Goal: Navigation & Orientation: Find specific page/section

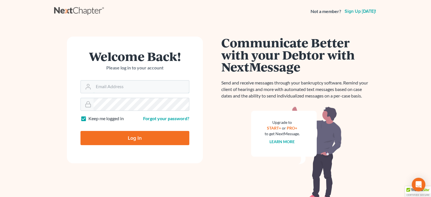
type input "[EMAIL_ADDRESS][DOMAIN_NAME]"
click at [144, 140] on input "Log In" at bounding box center [134, 138] width 109 height 14
type input "Thinking..."
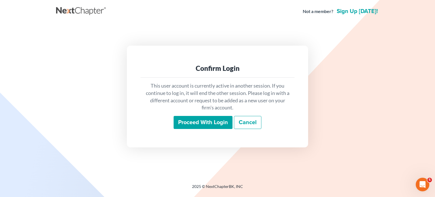
click at [197, 121] on input "Proceed with login" at bounding box center [203, 122] width 59 height 13
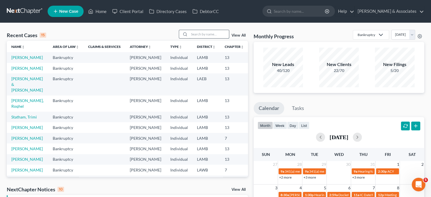
click at [199, 38] on input "search" at bounding box center [209, 34] width 40 height 8
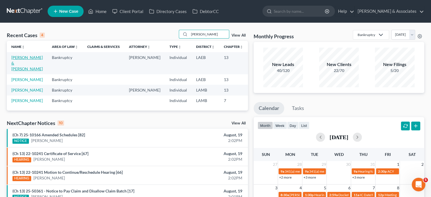
type input "[PERSON_NAME]"
click at [21, 60] on link "[PERSON_NAME] & [PERSON_NAME]" at bounding box center [26, 63] width 31 height 16
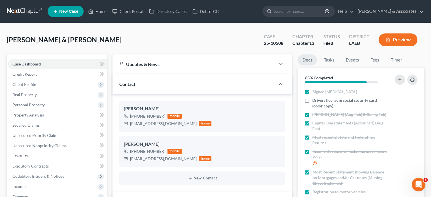
scroll to position [1036, 0]
